Goal: Task Accomplishment & Management: Manage account settings

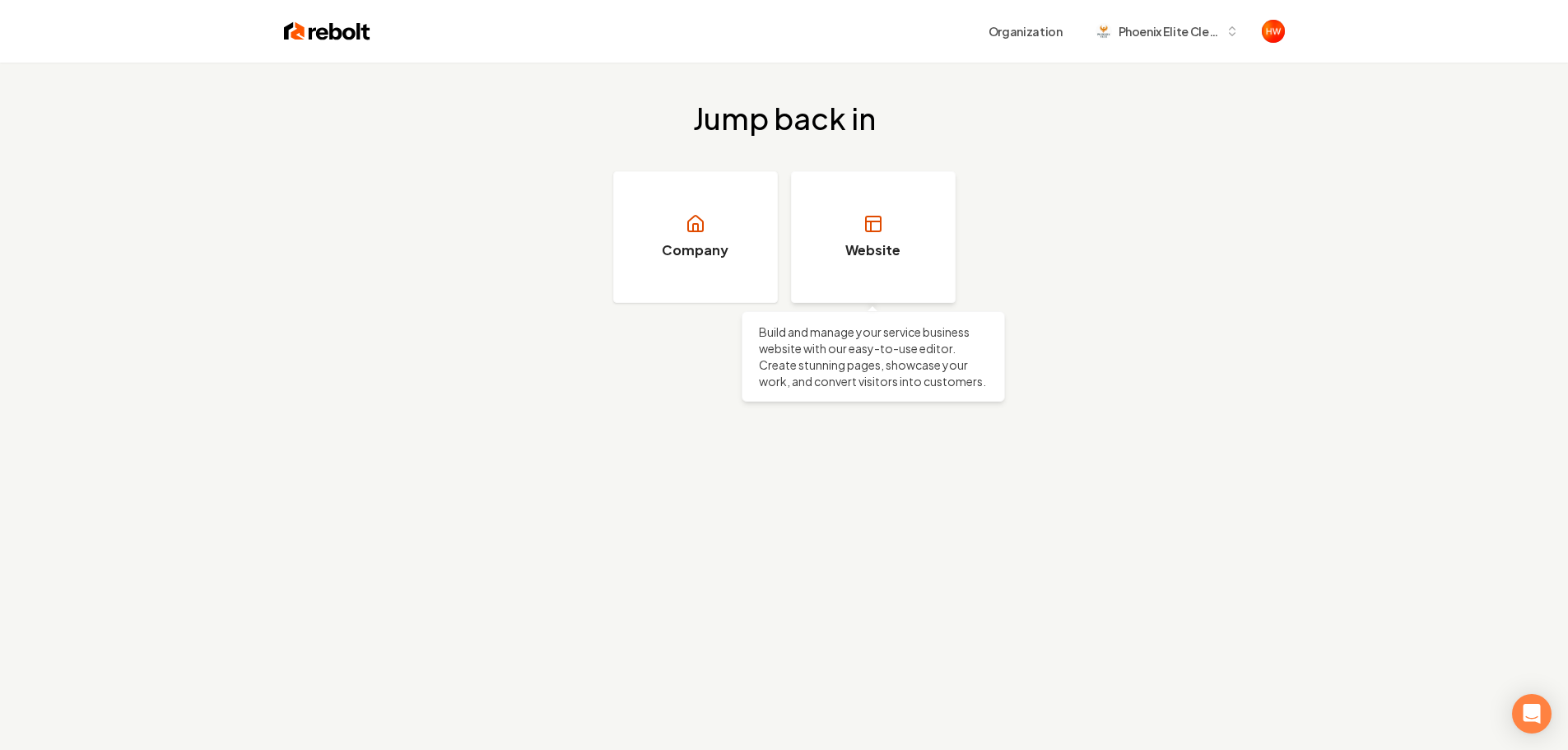
click at [906, 261] on link "Website" at bounding box center [873, 237] width 165 height 132
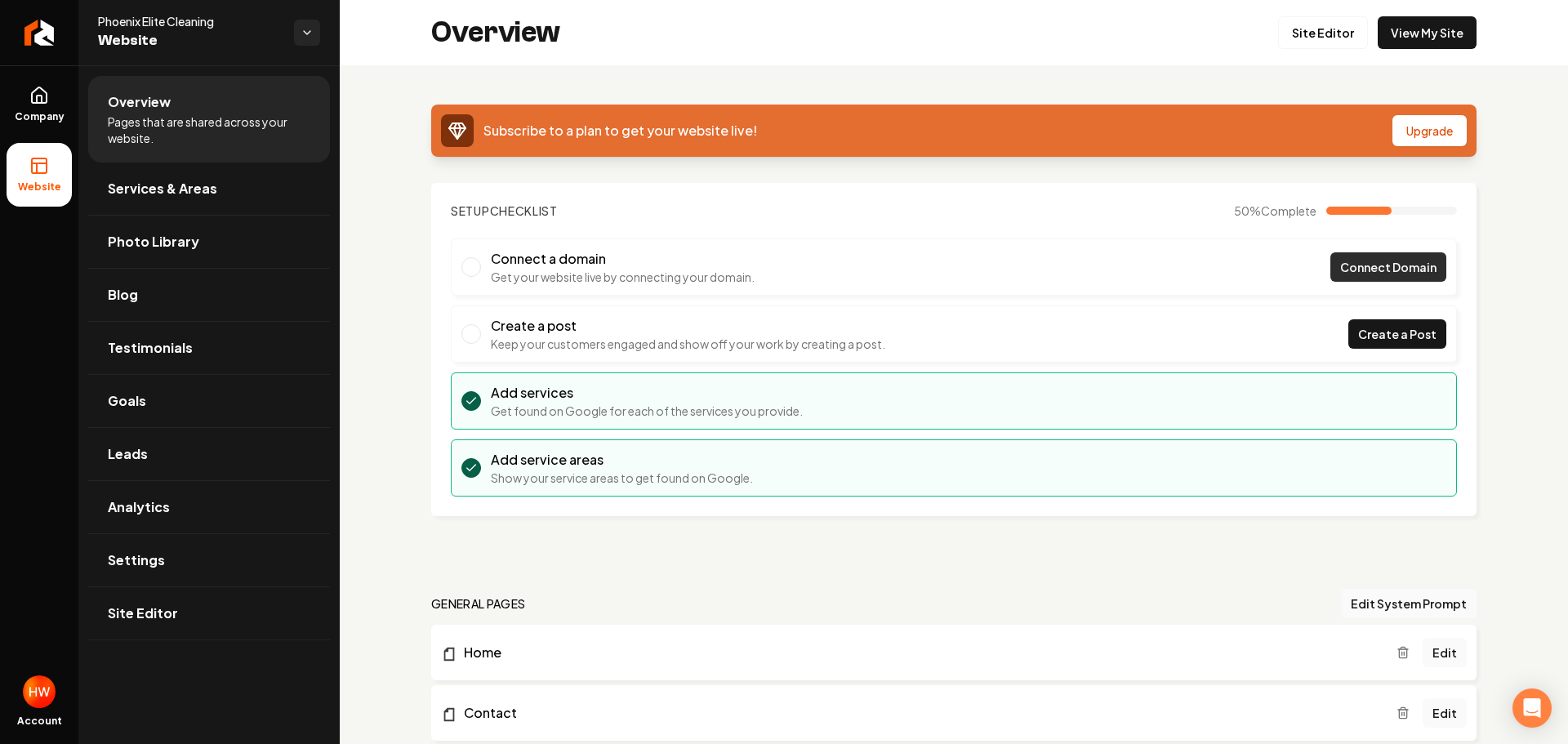
click at [1340, 272] on span "Connect Domain" at bounding box center [1388, 267] width 96 height 17
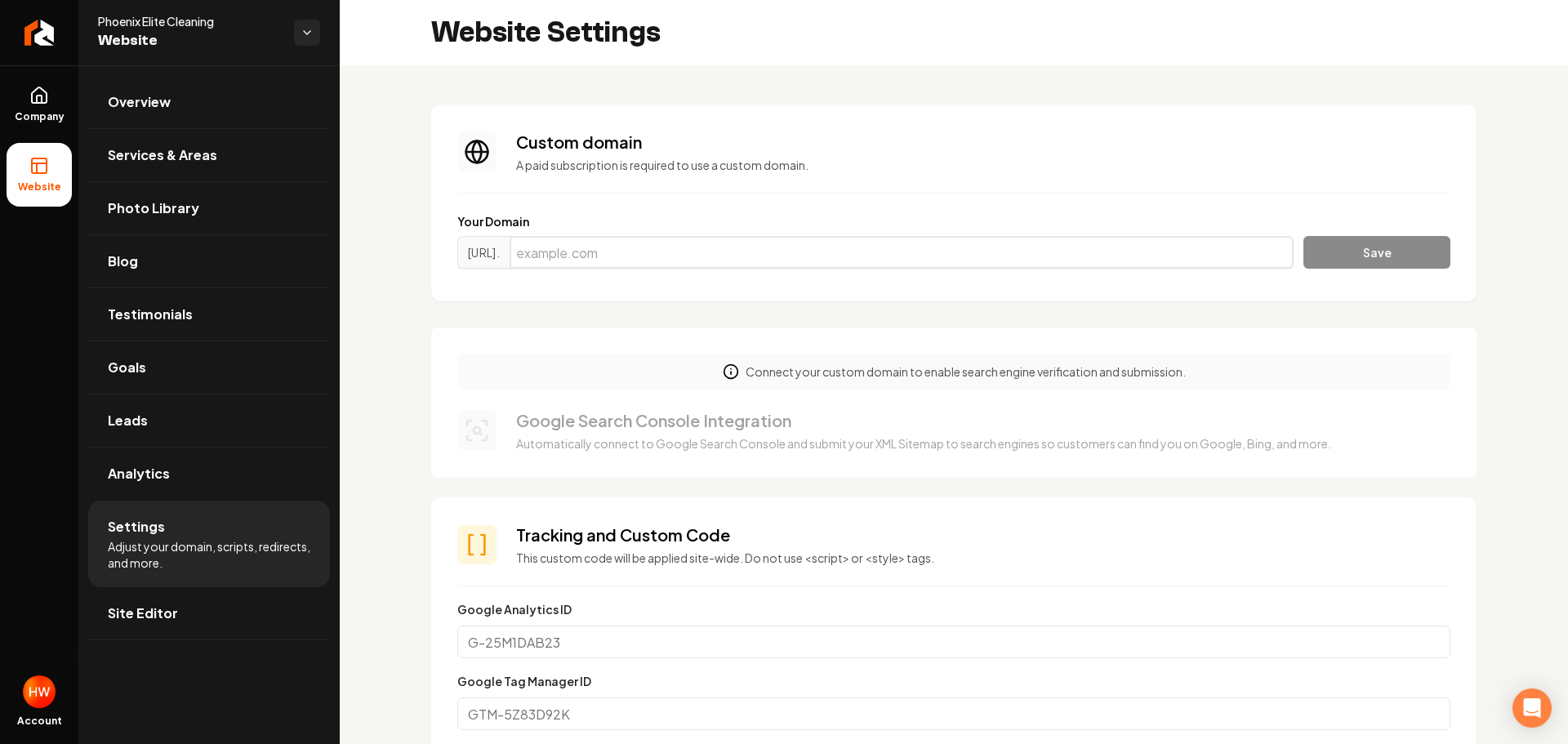
click at [752, 254] on input "Main content area" at bounding box center [901, 253] width 784 height 33
type input "[DOMAIN_NAME]"
drag, startPoint x: 1337, startPoint y: 259, endPoint x: 1243, endPoint y: 311, distance: 107.4
click at [1337, 260] on button "Save" at bounding box center [1377, 253] width 147 height 33
click at [737, 253] on input "[DOMAIN_NAME]" at bounding box center [901, 253] width 784 height 33
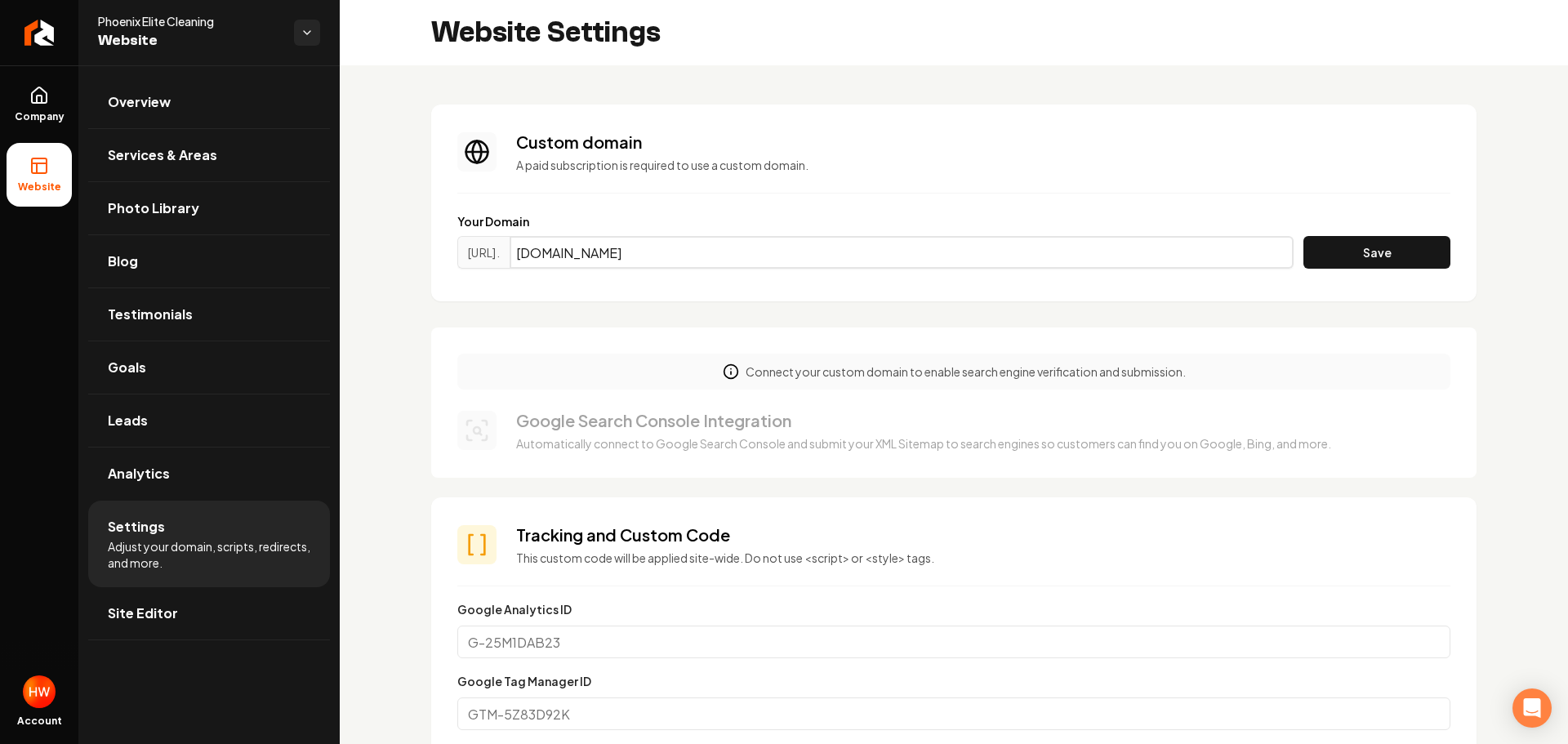
click at [737, 253] on input "[DOMAIN_NAME]" at bounding box center [901, 253] width 784 height 33
click at [737, 253] on input "[DOMAIN_NAME]" at bounding box center [901, 253] width 784 height 33
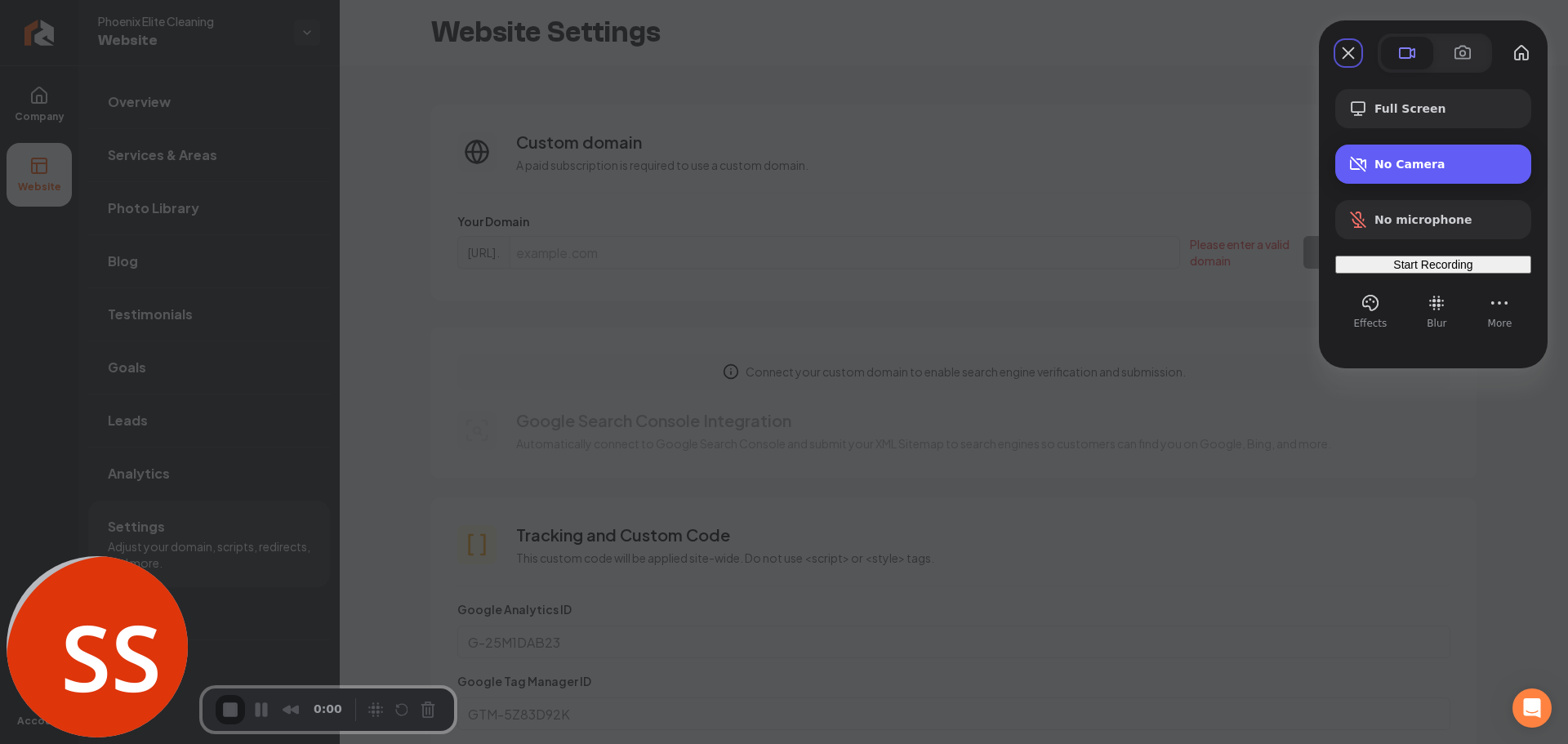
click at [1381, 168] on span "No Camera" at bounding box center [1446, 164] width 144 height 13
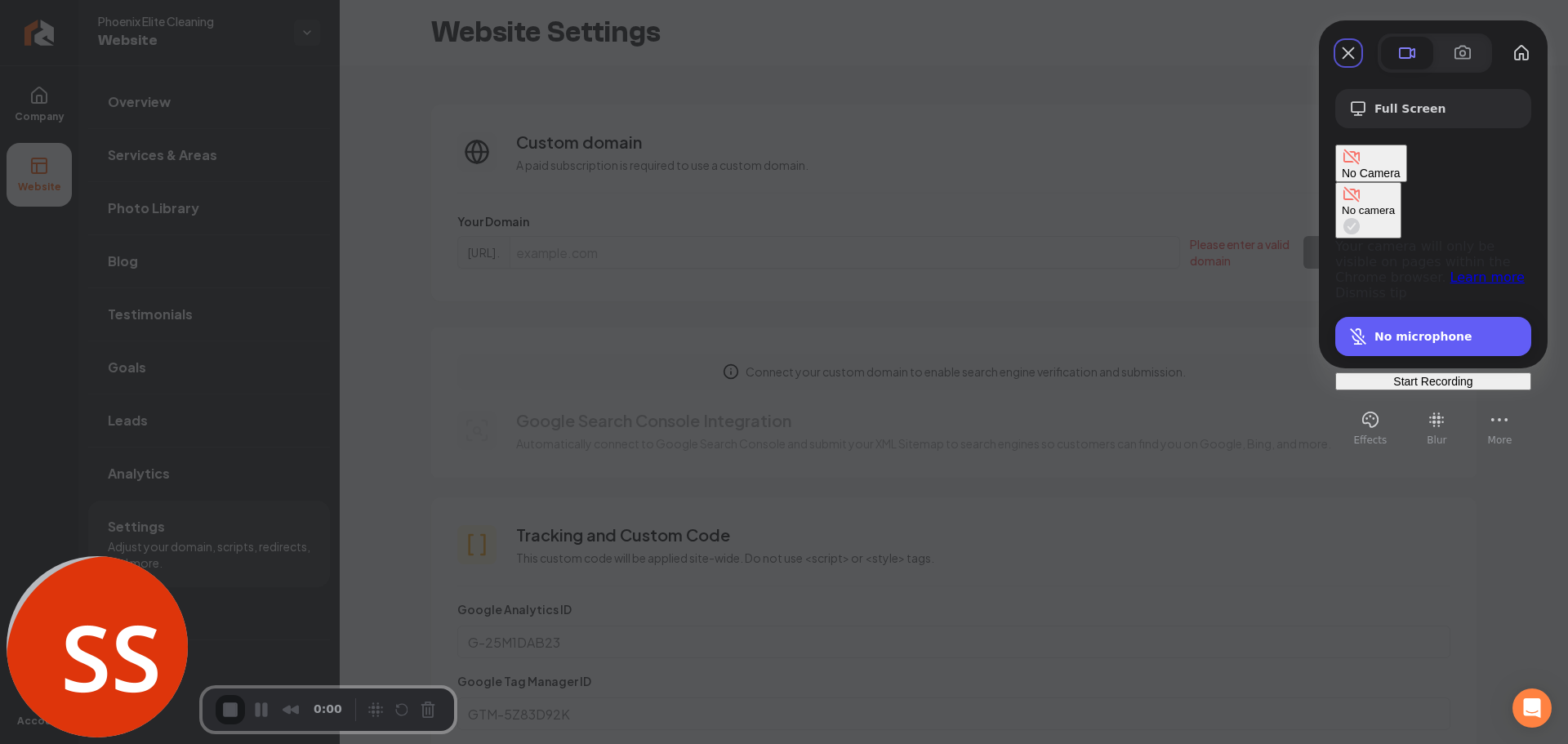
click at [1373, 327] on div "Microphone options" at bounding box center [1361, 337] width 26 height 20
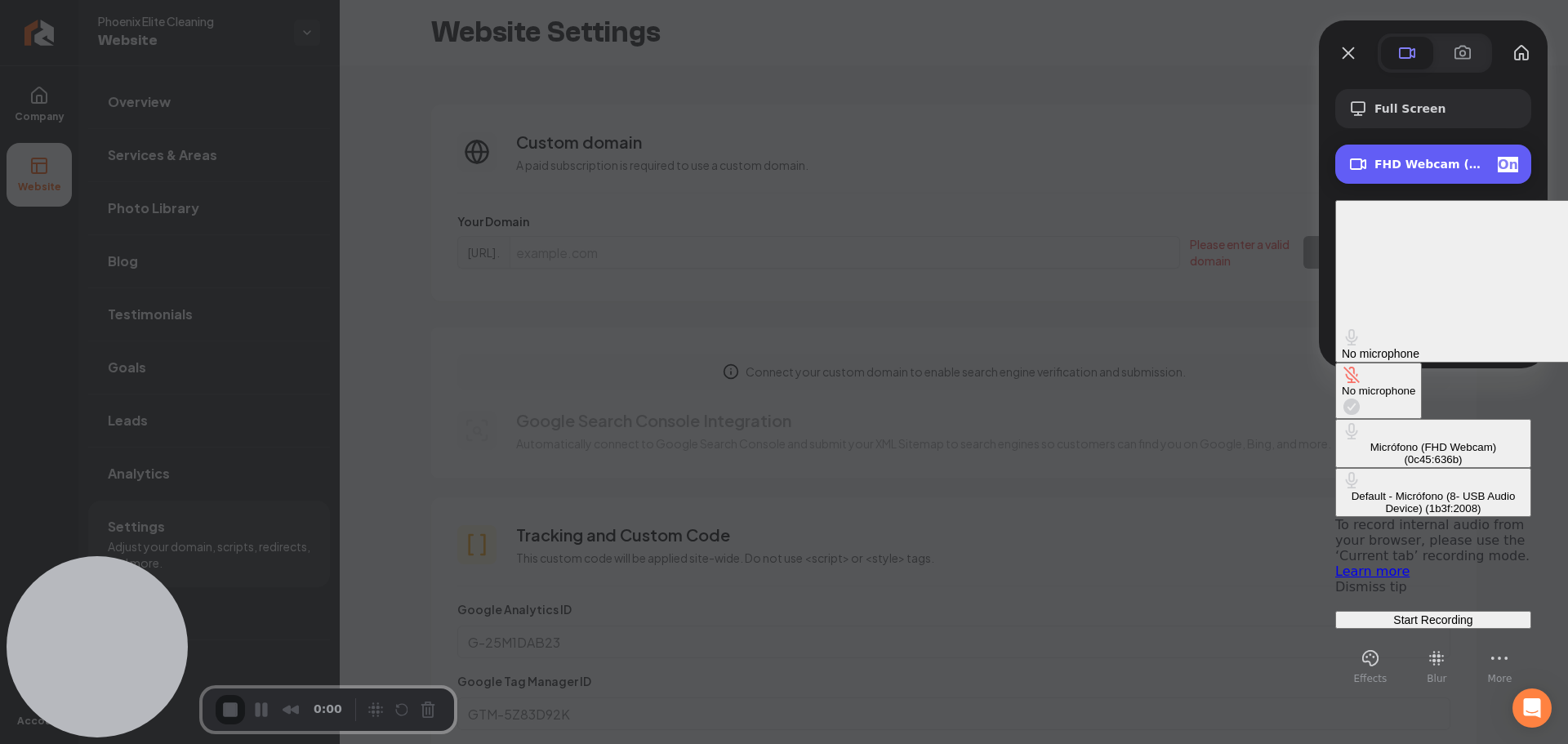
click at [1403, 173] on div "FHD Webcam (0c45:636b) On" at bounding box center [1446, 164] width 144 height 16
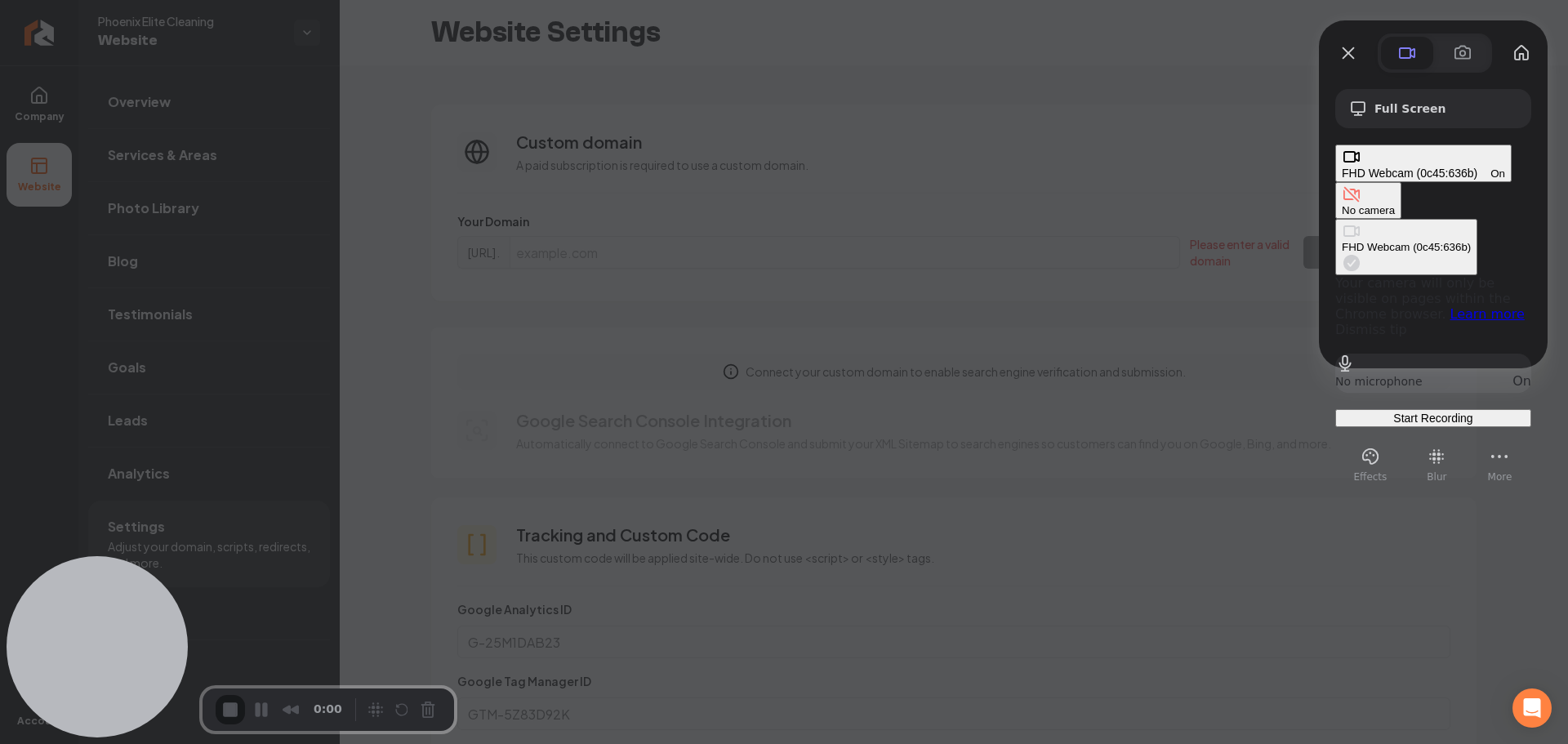
click at [1503, 168] on span "On" at bounding box center [1498, 173] width 15 height 12
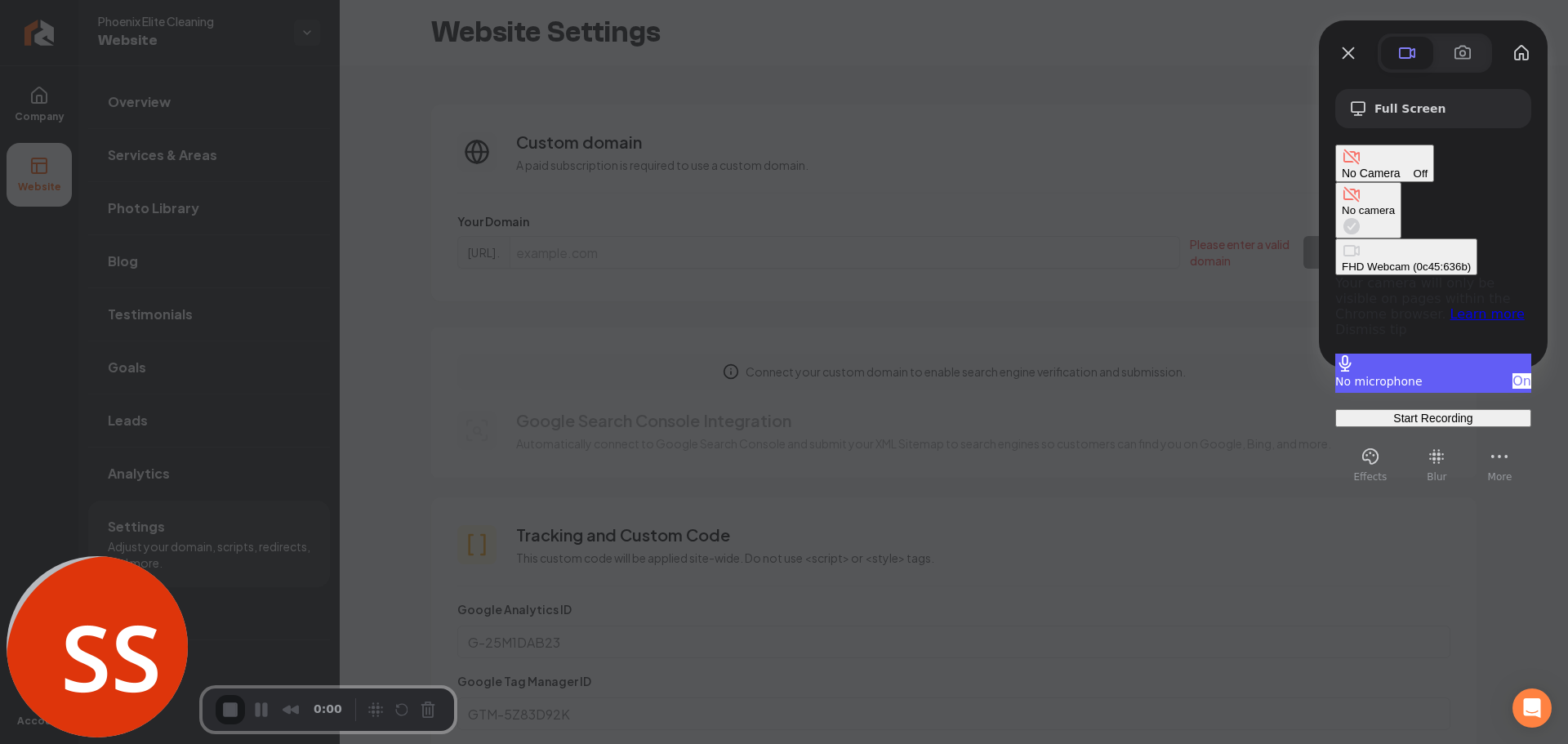
click at [1512, 373] on span "On" at bounding box center [1521, 380] width 19 height 16
click at [1086, 116] on div at bounding box center [784, 372] width 1568 height 744
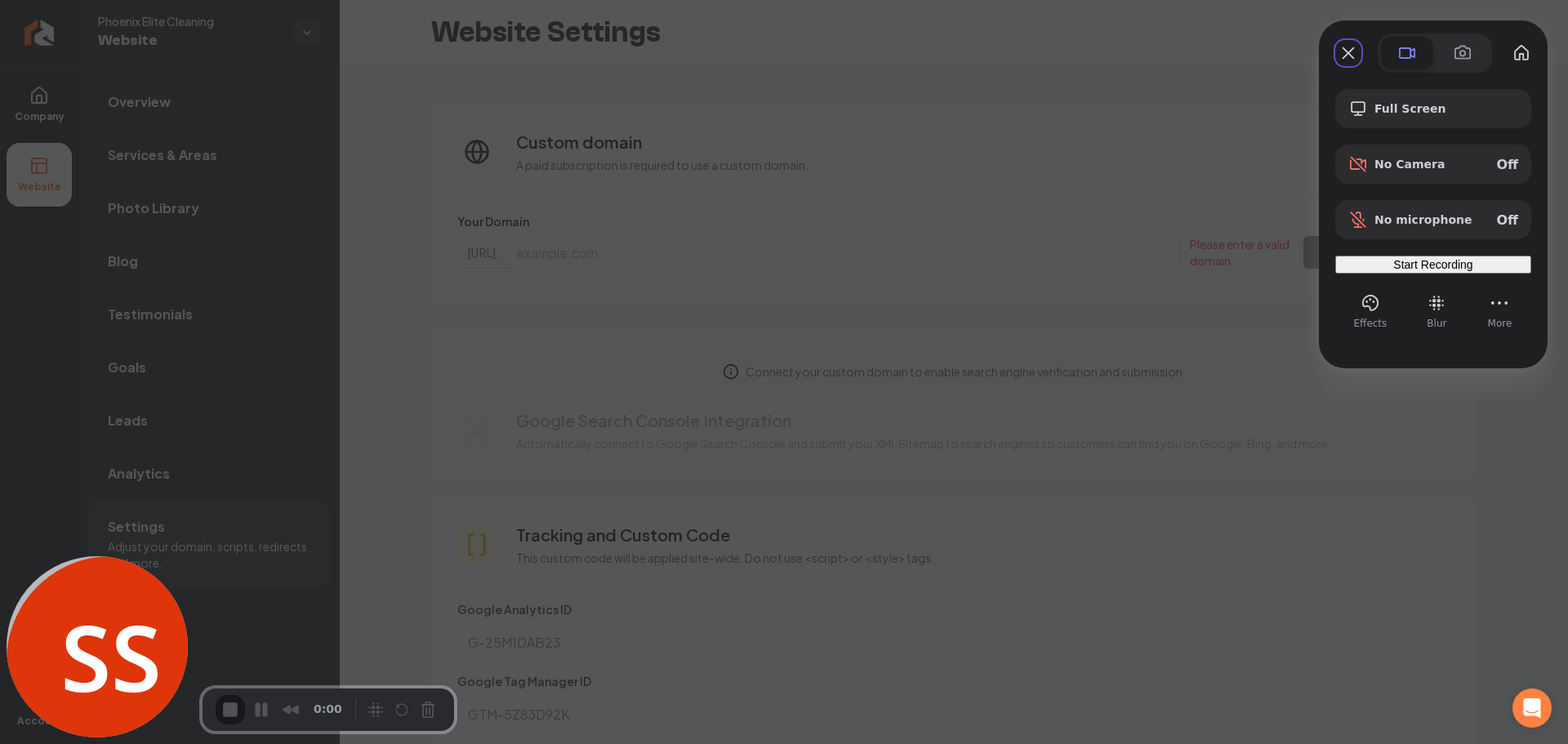
click at [1386, 271] on div "Start Recording" at bounding box center [1433, 265] width 183 height 13
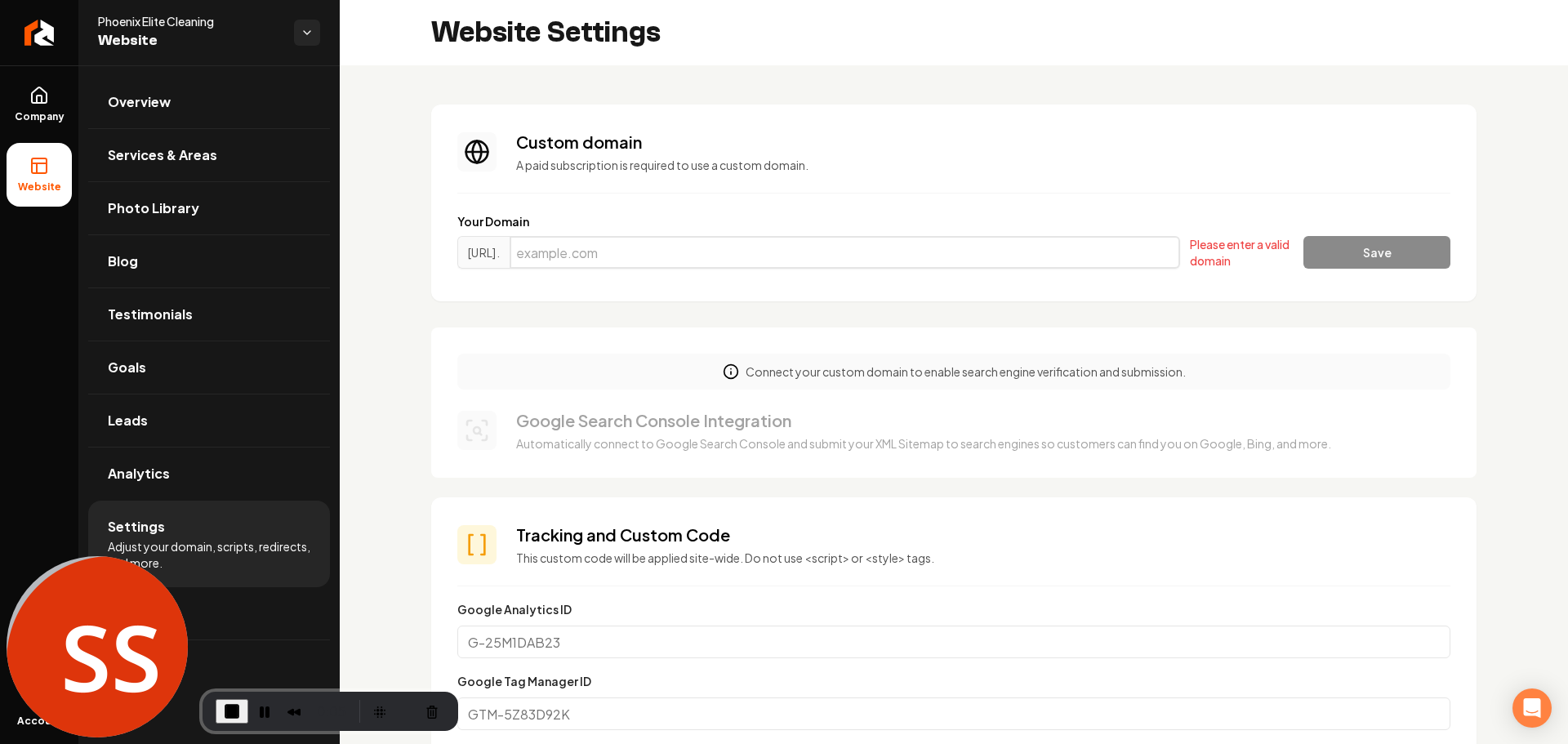
click at [930, 256] on input "Main content area" at bounding box center [844, 253] width 670 height 33
type input "[DOMAIN_NAME]"
click at [1366, 255] on button "Save" at bounding box center [1377, 253] width 147 height 33
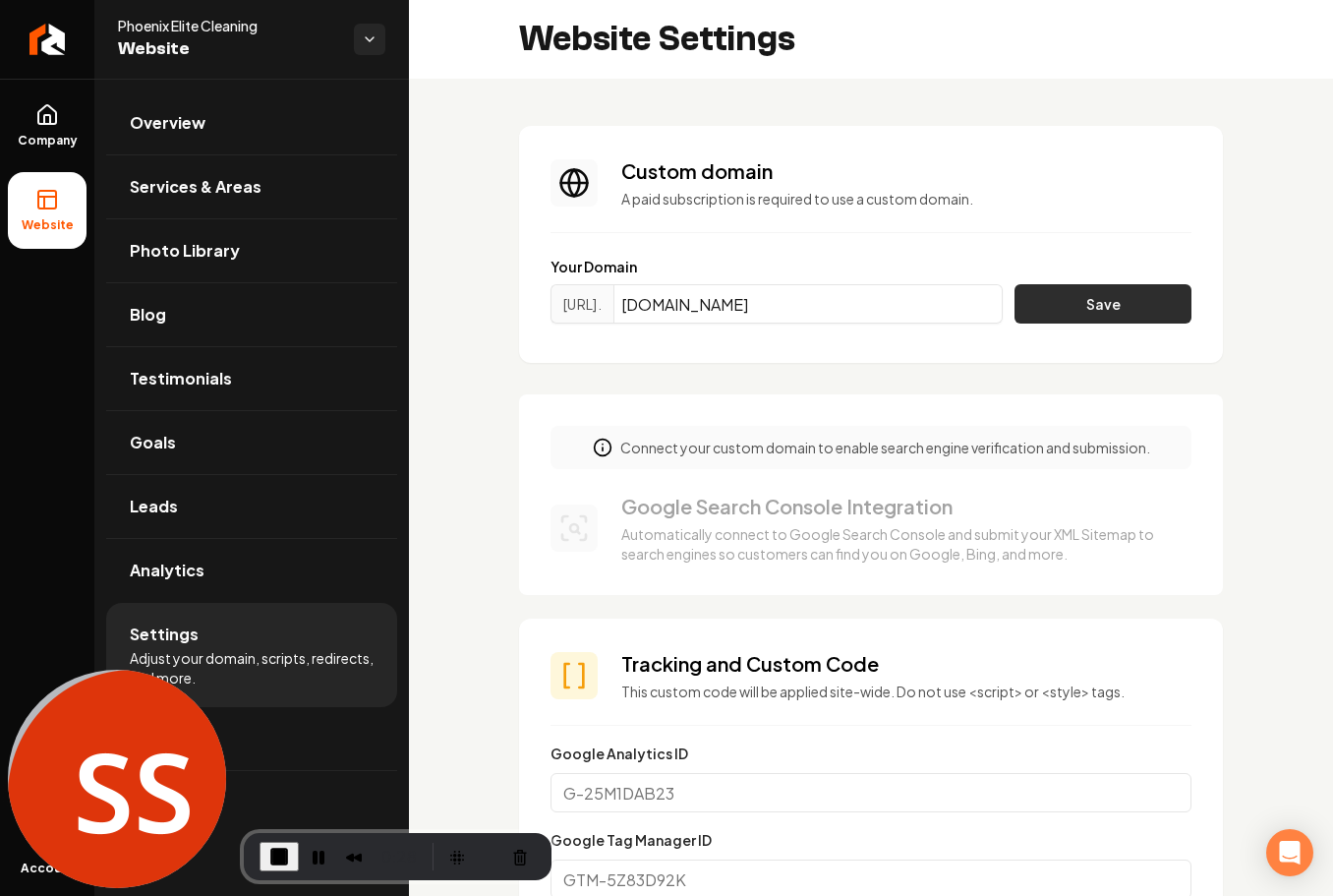
click at [1088, 302] on button "Save" at bounding box center [1104, 304] width 177 height 39
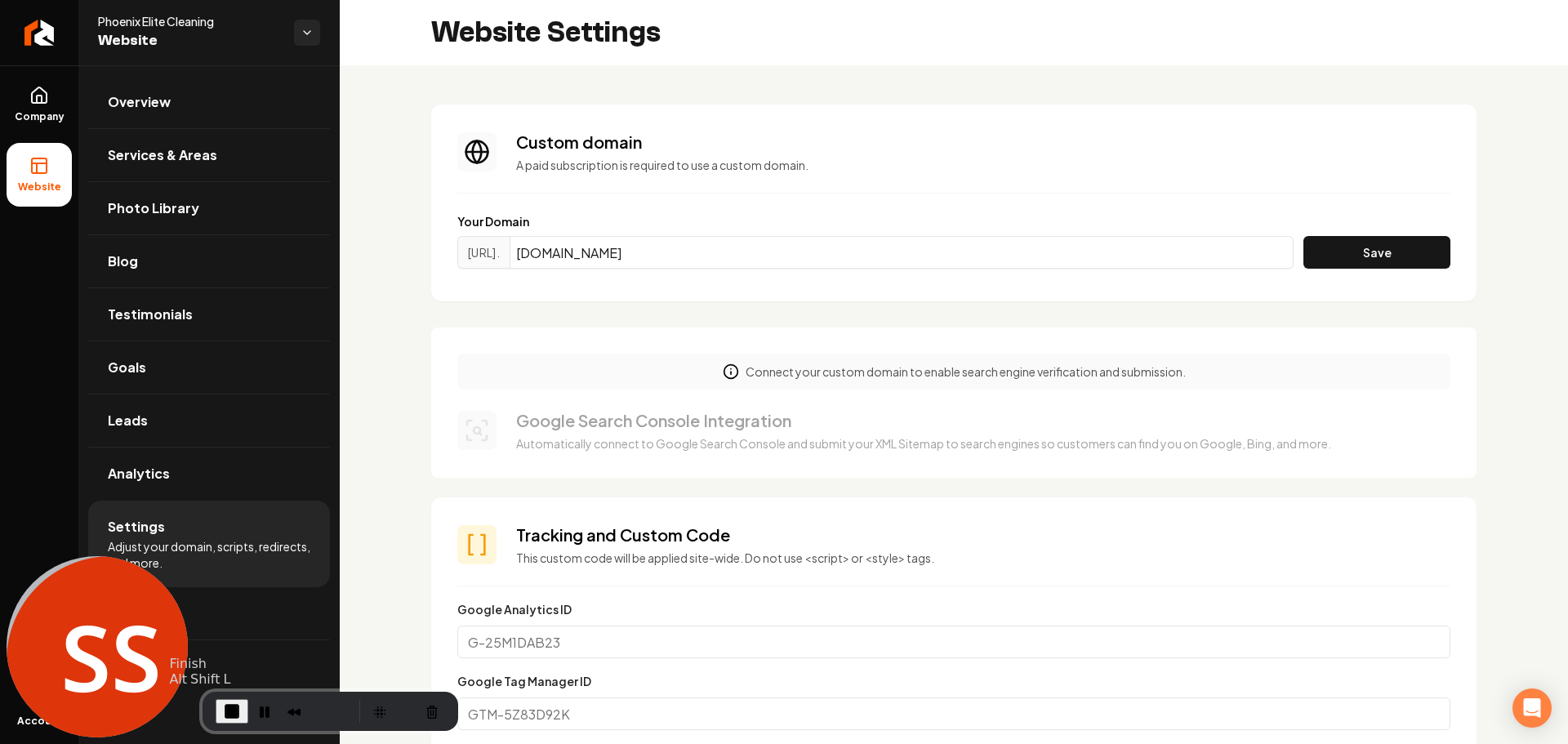
click at [230, 711] on span "End Recording" at bounding box center [232, 711] width 20 height 20
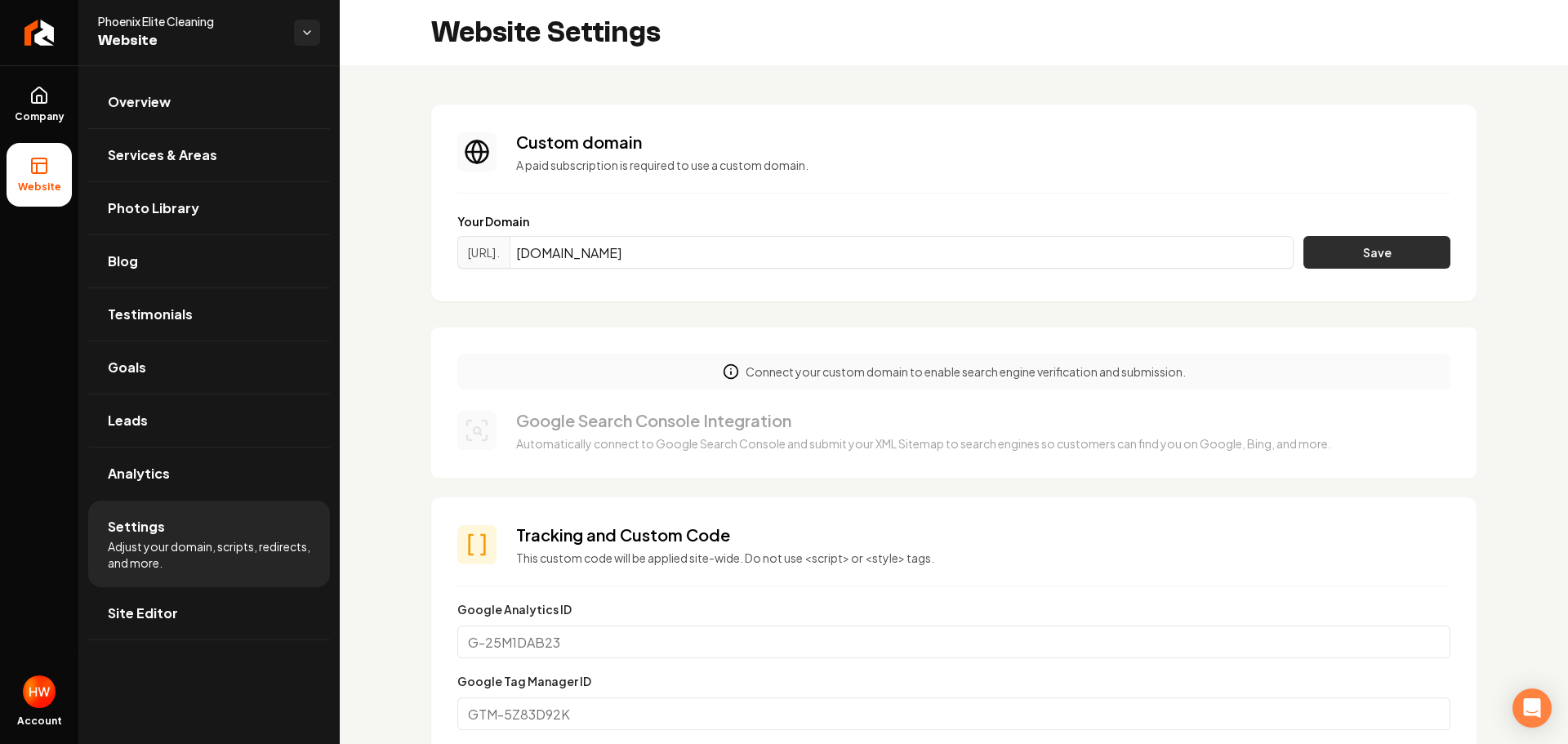
click at [1313, 258] on button "Save" at bounding box center [1377, 253] width 147 height 33
